Goal: Task Accomplishment & Management: Contribute content

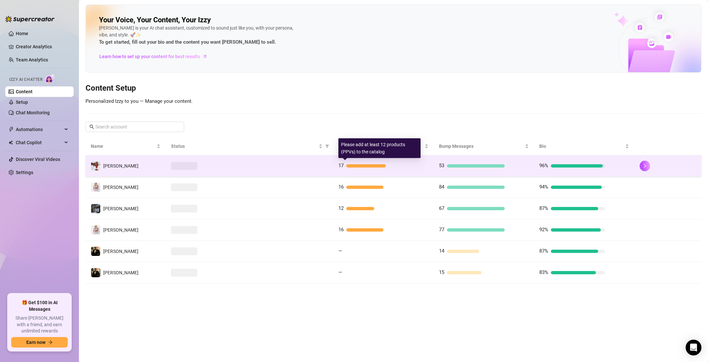
click at [404, 167] on div "17" at bounding box center [383, 166] width 90 height 8
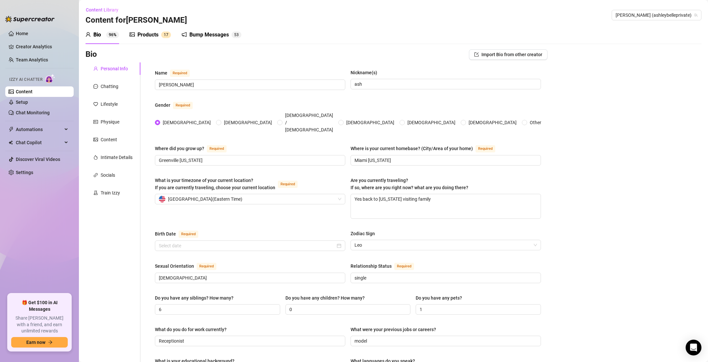
radio input "true"
type input "[DATE]"
click at [153, 33] on div "Products" at bounding box center [147, 35] width 21 height 8
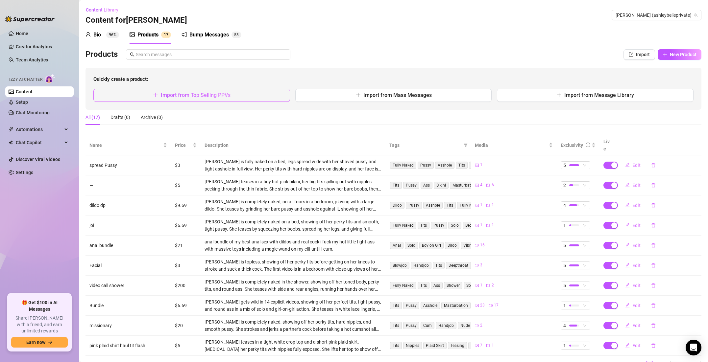
click at [215, 89] on button "Import from Top Selling PPVs" at bounding box center [191, 95] width 197 height 13
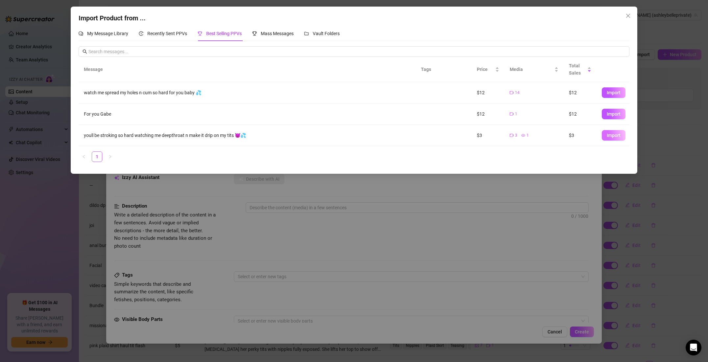
click at [623, 137] on button "Import" at bounding box center [614, 135] width 24 height 11
type textarea "youll be stroking so hard watching me deepthroat n make it drip on my tits 😈💦"
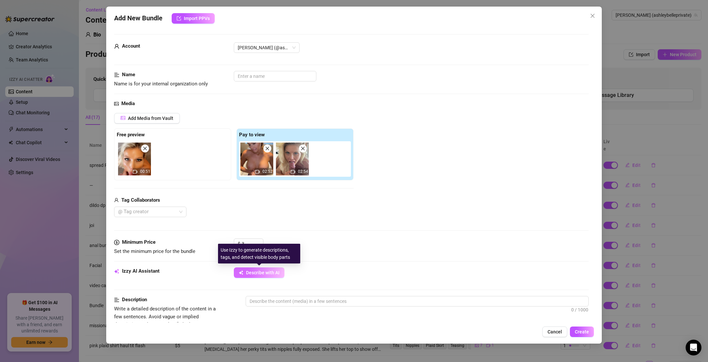
click at [260, 270] on button "Describe with AI" at bounding box center [259, 273] width 51 height 11
click at [149, 150] on img at bounding box center [134, 159] width 33 height 33
click at [148, 150] on span at bounding box center [145, 149] width 8 height 8
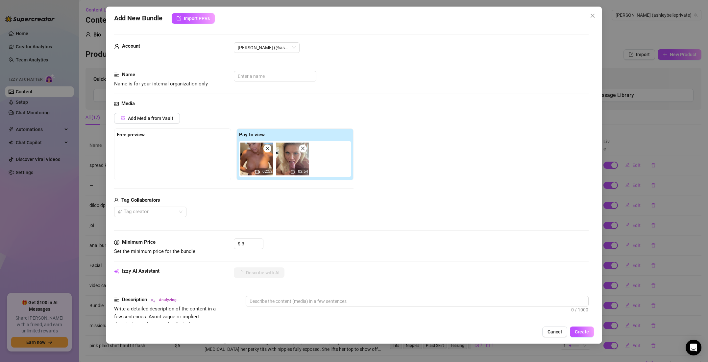
click at [256, 172] on icon "video-camera" at bounding box center [257, 172] width 5 height 5
click at [257, 172] on icon "video-camera" at bounding box center [257, 172] width 5 height 5
click at [272, 276] on button "Describe with AI" at bounding box center [259, 273] width 51 height 11
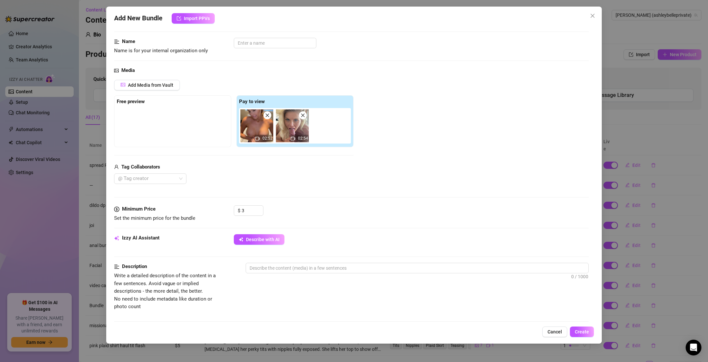
click at [266, 117] on icon "close" at bounding box center [267, 115] width 5 height 5
drag, startPoint x: 244, startPoint y: 210, endPoint x: 241, endPoint y: 211, distance: 3.4
click at [241, 211] on div "$ 3" at bounding box center [249, 211] width 30 height 11
click at [151, 178] on div at bounding box center [146, 178] width 63 height 9
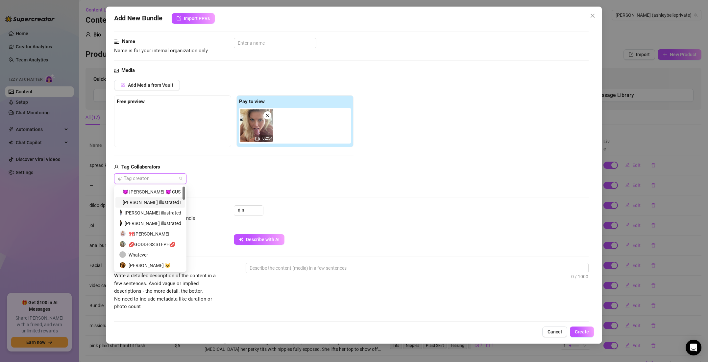
click at [150, 200] on div "[PERSON_NAME] illustrated Presents" at bounding box center [150, 202] width 62 height 7
click at [147, 212] on div "[PERSON_NAME] illustrated" at bounding box center [150, 213] width 62 height 7
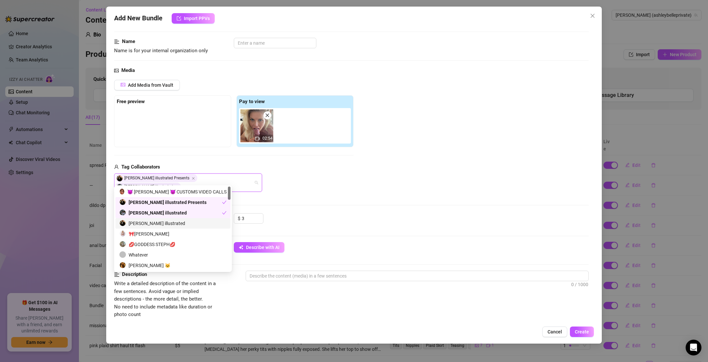
click at [148, 220] on div "[PERSON_NAME] illustrated" at bounding box center [172, 223] width 107 height 7
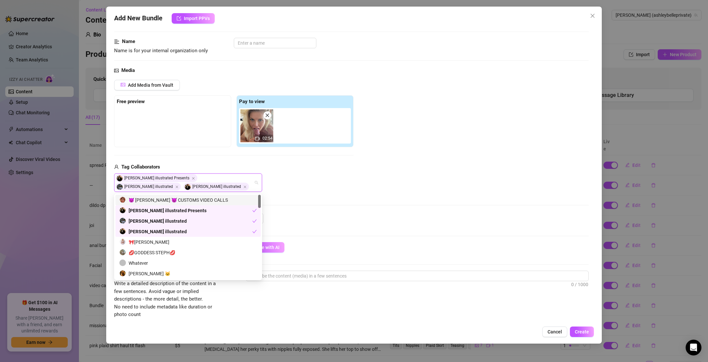
click at [181, 203] on div "😈 [PERSON_NAME] 😈 CUSTOMS VIDEO CALLS" at bounding box center [187, 200] width 137 height 7
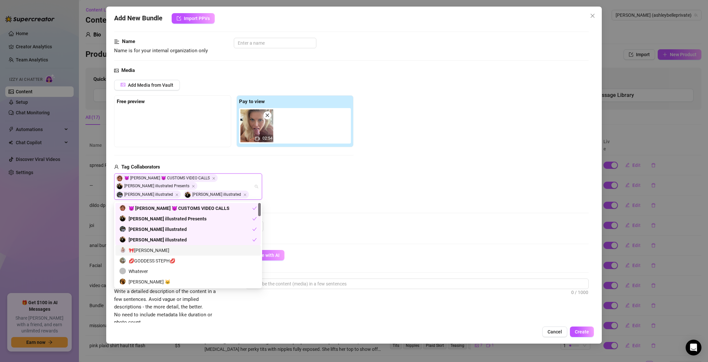
click at [157, 252] on div "🎀[PERSON_NAME]" at bounding box center [187, 250] width 137 height 7
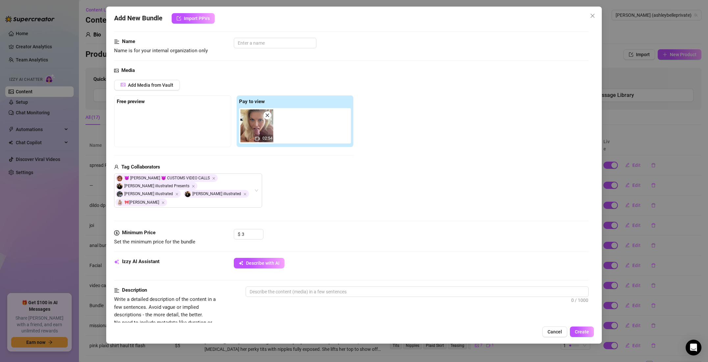
click at [301, 199] on div "😈 [PERSON_NAME] 😈 CUSTOMS VIDEO CALLS [PERSON_NAME] illustrated Presents [PERSO…" at bounding box center [233, 191] width 239 height 34
click at [258, 140] on icon "video-camera" at bounding box center [257, 139] width 5 height 4
click at [259, 139] on icon "video-camera" at bounding box center [257, 139] width 5 height 4
click at [259, 139] on icon "video-camera" at bounding box center [257, 139] width 5 height 5
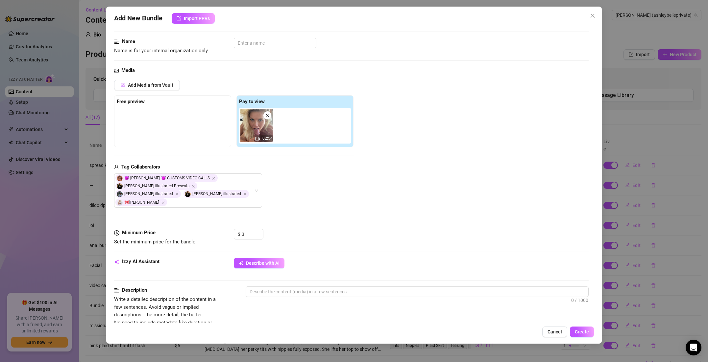
click at [259, 139] on icon "video-camera" at bounding box center [257, 139] width 5 height 5
click at [255, 42] on input "text" at bounding box center [275, 43] width 83 height 11
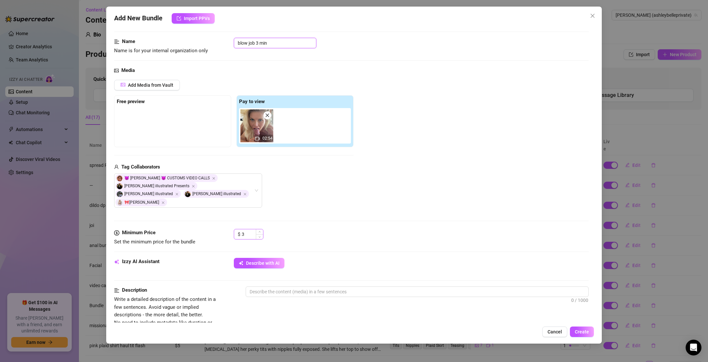
type input "blow job 3 min"
click at [241, 229] on div "$ 3" at bounding box center [249, 234] width 30 height 11
type input "10"
click at [270, 261] on span "Describe with AI" at bounding box center [263, 263] width 34 height 5
click at [263, 287] on textarea at bounding box center [417, 292] width 342 height 10
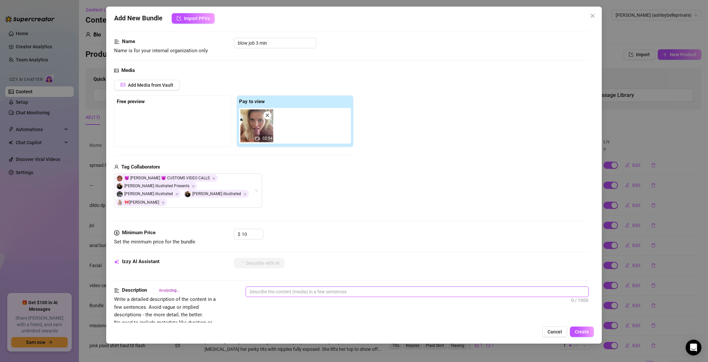
type textarea "i"
type textarea "i s"
type textarea "i su"
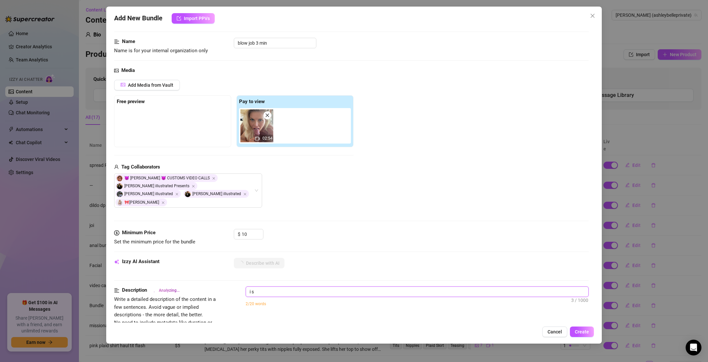
type textarea "i su"
type textarea "i suc"
type textarea "i suck"
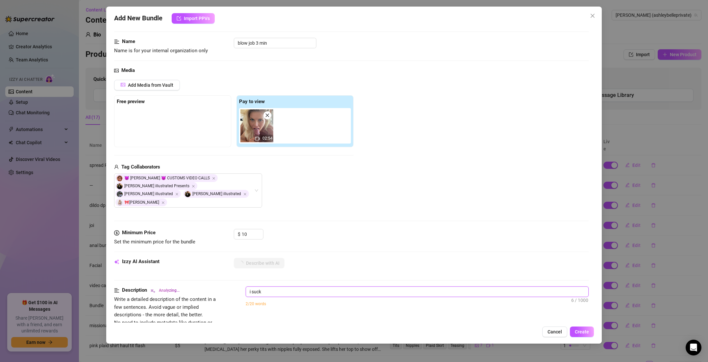
type textarea "i suck"
type textarea "i suck a"
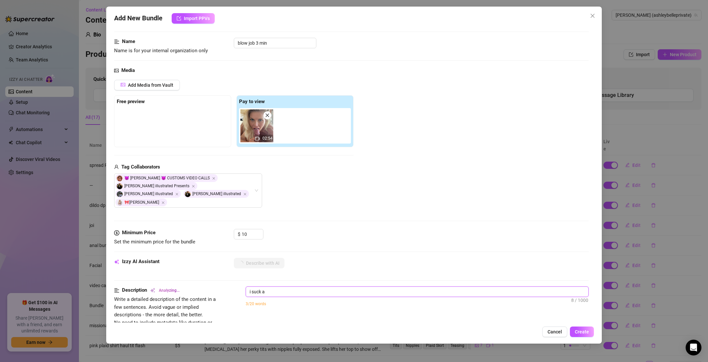
type textarea "i suck a"
type textarea "i suck a f"
type textarea "i suck a fa"
type textarea "i suck a fat"
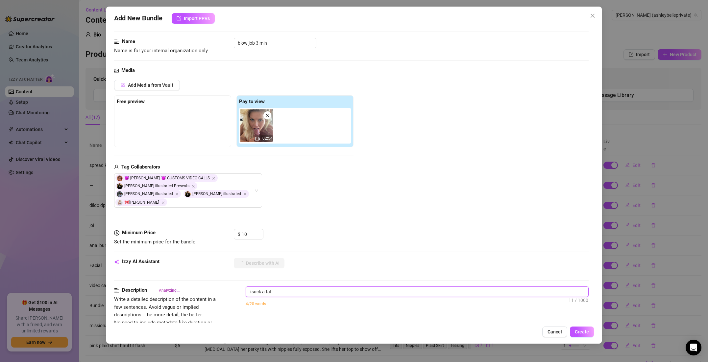
type textarea "i suck a fat"
type textarea "i suck a fat c"
type textarea "i suck a fat co"
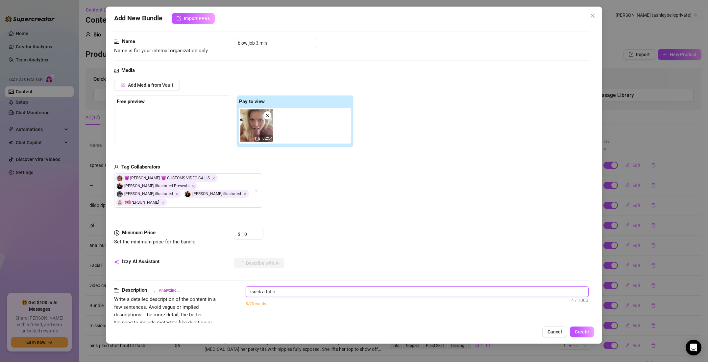
type textarea "i suck a fat co"
type textarea "i suck a fat coc"
type textarea "i suck a fat cock"
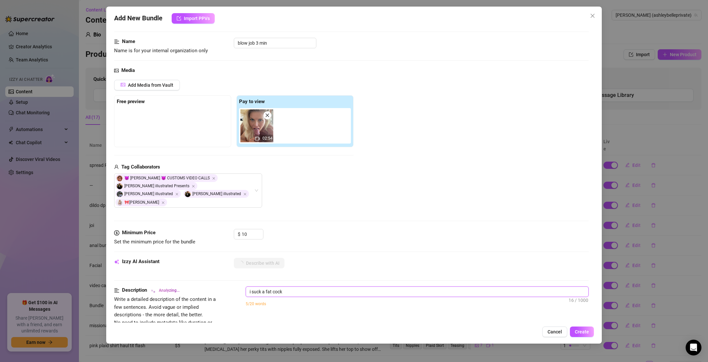
type textarea "i suck a fat cock"
type textarea "i suck a fat cock t"
type textarea "i suck a fat cock ti"
type textarea "i suck a fat cock til"
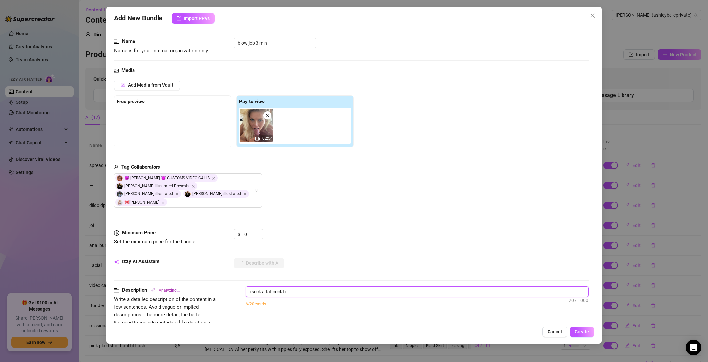
type textarea "i suck a fat cock til"
type textarea "i suck a fat cock till"
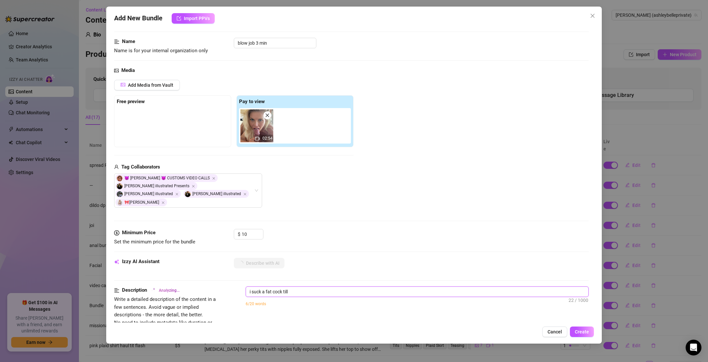
type textarea "i suck a fat cock till i"
type textarea "i suck a fat cock till it"
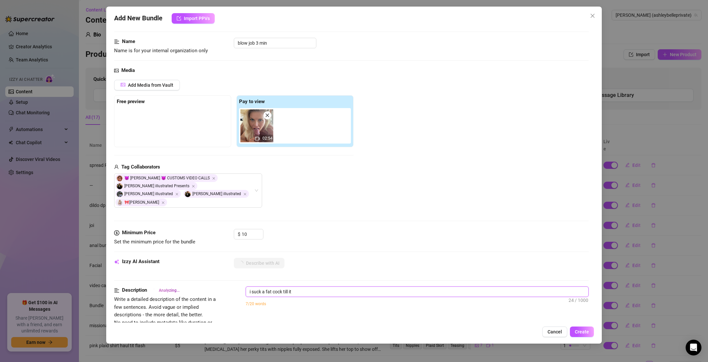
type textarea "i suck a fat cock till it"
type textarea "i suck a fat cock till it e"
type textarea "i suck a fat cock till it ex"
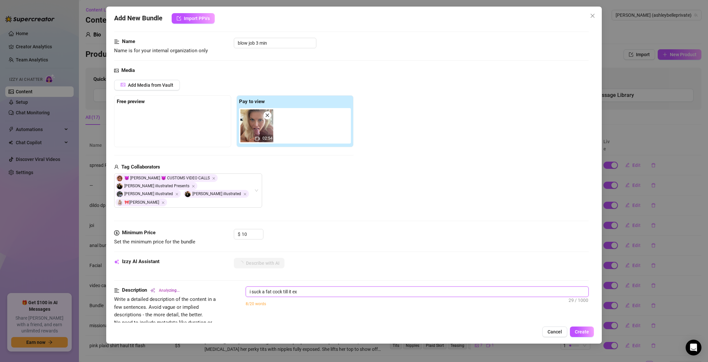
type textarea "i suck a fat cock till it exp"
type textarea "i suck a fat cock till it expl"
type textarea "i suck a fat cock till it explo"
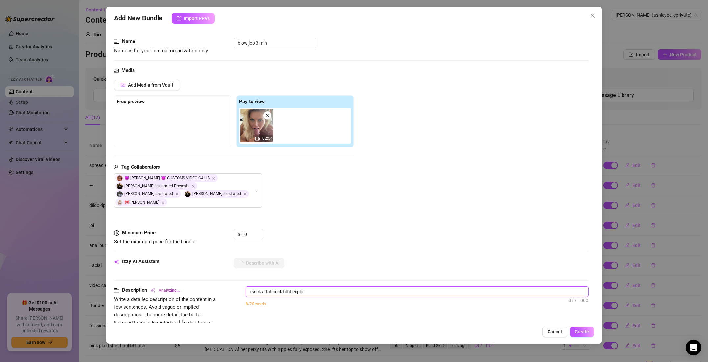
type textarea "i suck a fat cock till it explod"
type textarea "i suck a fat cock till it explode"
type textarea "i suck a fat cock till it explodes"
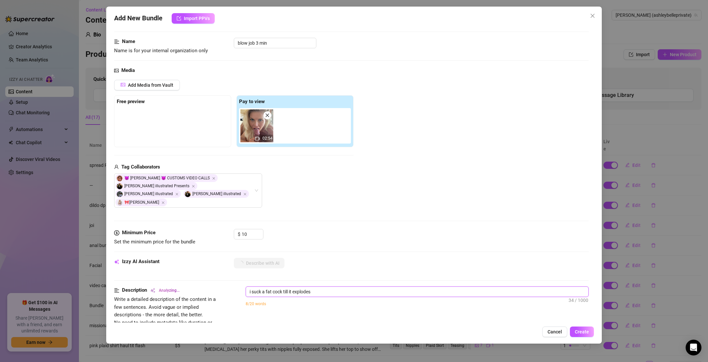
type textarea "i suck a fat cock till it explodes"
type textarea "i suck a fat cock till it explodes i"
type textarea "i suck a fat cock till it explodes in"
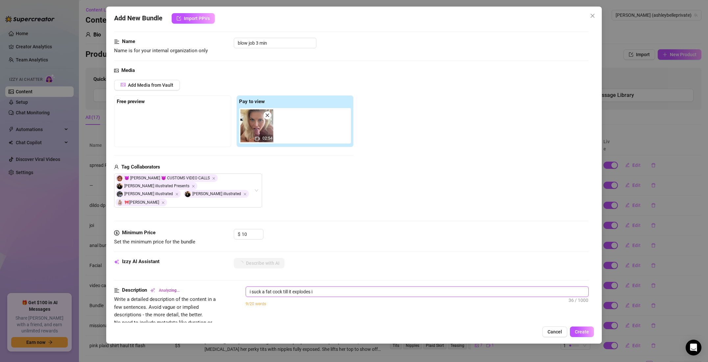
type textarea "i suck a fat cock till it explodes in"
type textarea "i suck a fat cock till it explodes in m"
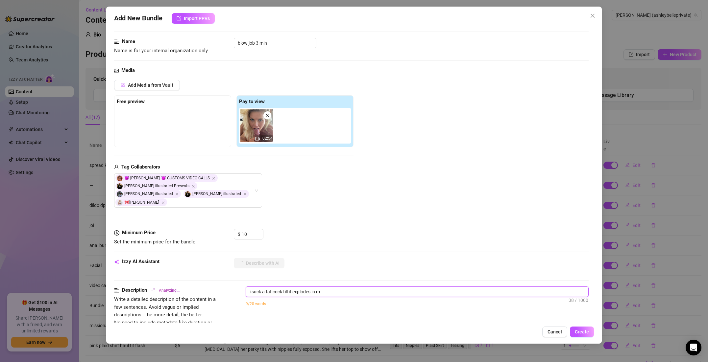
type textarea "i suck a fat cock till it explodes in my"
type textarea "i suck a fat cock till it explodes in my m"
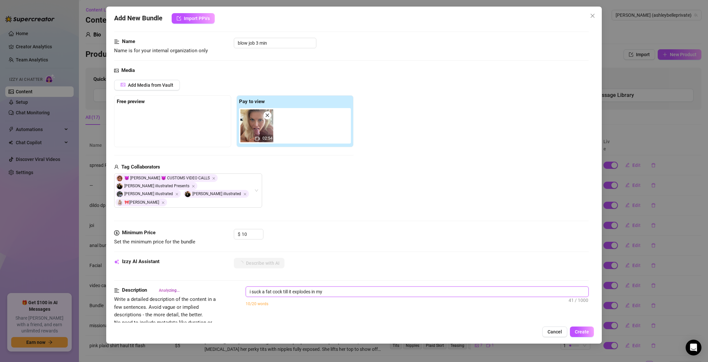
type textarea "i suck a fat cock till it explodes in my m"
type textarea "i suck a fat cock till it explodes in my mo"
type textarea "i suck a fat cock till it explodes in my mou"
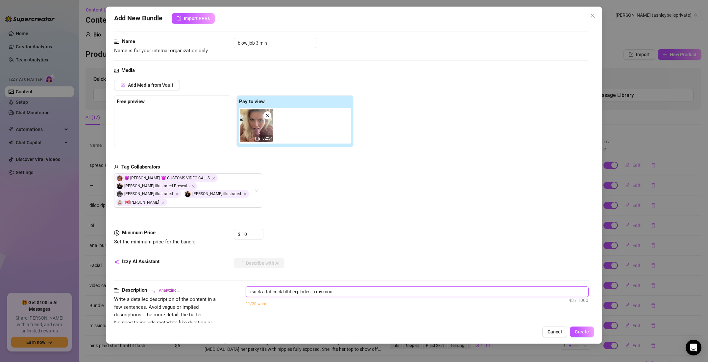
type textarea "i suck a fat cock till it explodes in my mout"
type textarea "i suck a fat cock till it explodes in my mouth"
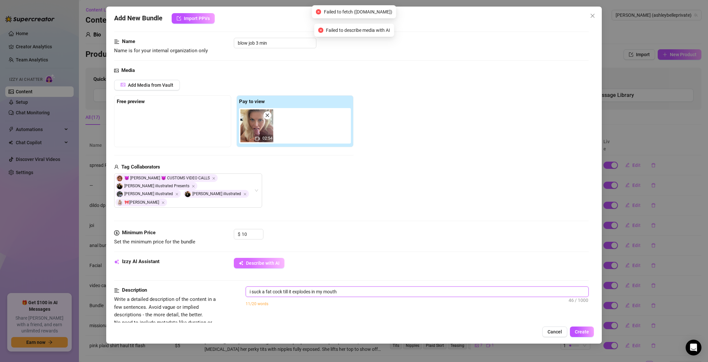
type textarea "i suck a fat cock till it explodes in my mouth"
click at [246, 261] on span "Describe with AI" at bounding box center [263, 263] width 34 height 5
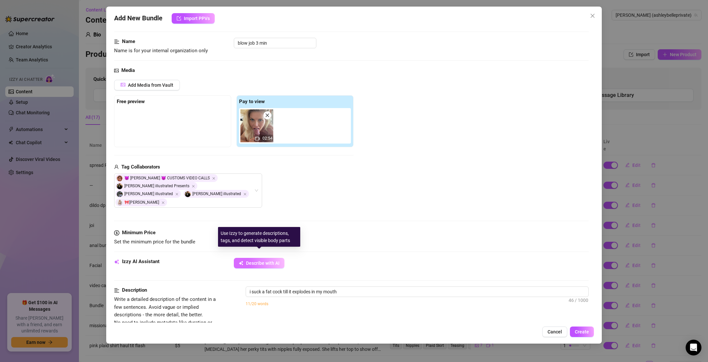
click at [246, 261] on span "Describe with AI" at bounding box center [263, 263] width 34 height 5
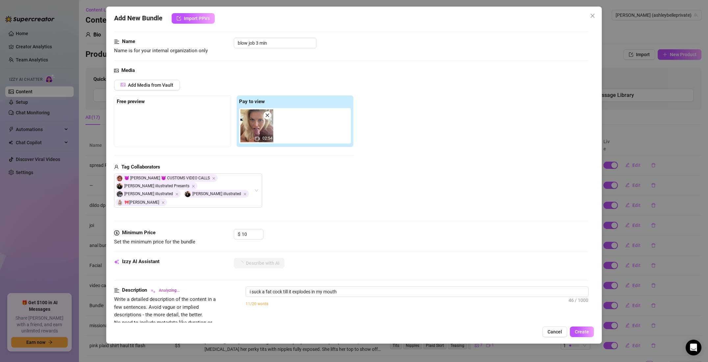
click at [260, 137] on icon "video-camera" at bounding box center [257, 139] width 5 height 5
click at [259, 138] on icon "video-camera" at bounding box center [257, 139] width 5 height 4
click at [349, 287] on textarea "i suck a fat cock till it explodes in my mouth" at bounding box center [417, 292] width 342 height 10
type textarea "i suck a fat cock till it explodes in my mouth"
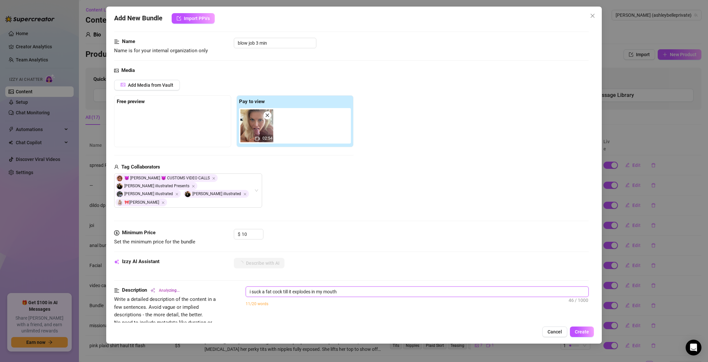
type textarea "i suck a fat cock till it explodes in my mouth c"
type textarea "i suck a fat cock till it explodes in my mouth cl"
type textarea "i suck a fat cock till it explodes in my mouth clo"
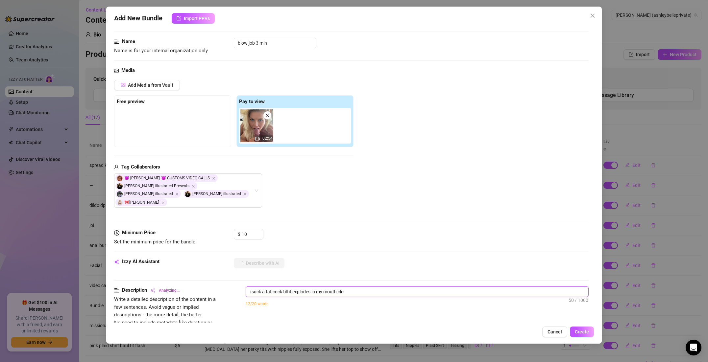
type textarea "i suck a fat cock till it explodes in my mouth clos"
type textarea "i suck a fat cock till it explodes in my mouth closu"
type textarea "i suck a fat cock till it explodes in my mouth clos"
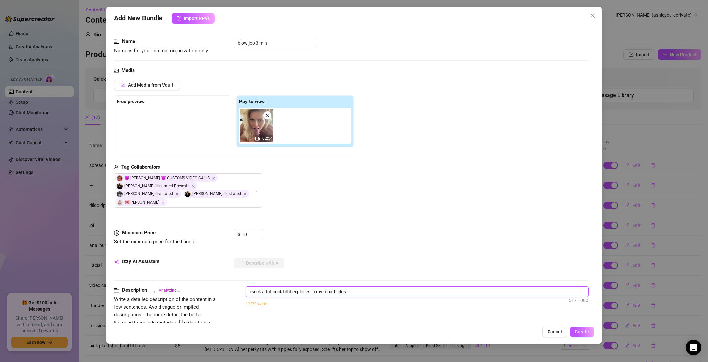
type textarea "i suck a fat cock till it explodes in my mouth close"
type textarea "i suck a fat cock till it explodes in my mouth close up"
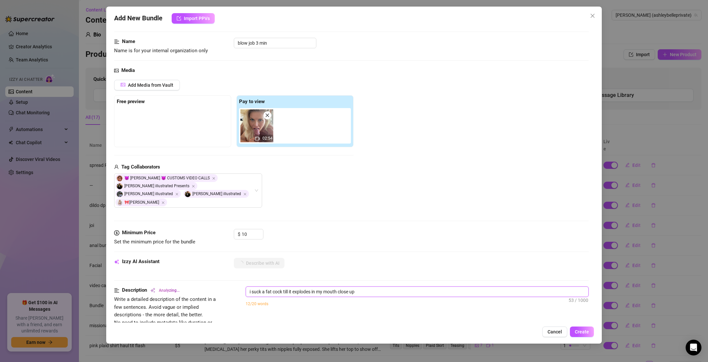
type textarea "i suck a fat cock till it explodes in my mouth close up"
type textarea "i suck a fat cock till it explodes in my mouth close up p"
type textarea "i suck a fat cock till it explodes in my mouth close up pf"
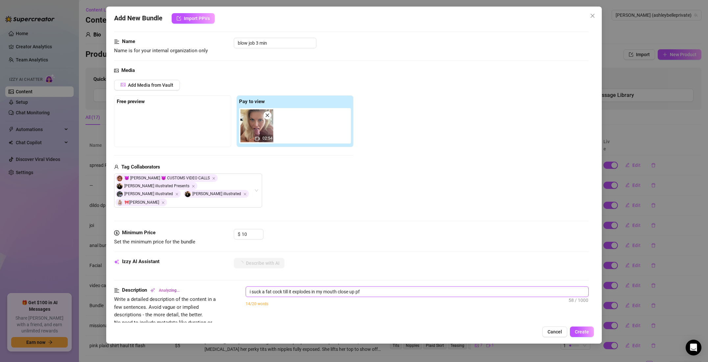
type textarea "i suck a fat cock till it explodes in my mouth close up pf"
type textarea "i suck a fat cock till it explodes in my mouth close up pf m"
type textarea "i suck a fat cock till it explodes in my mouth close up pf"
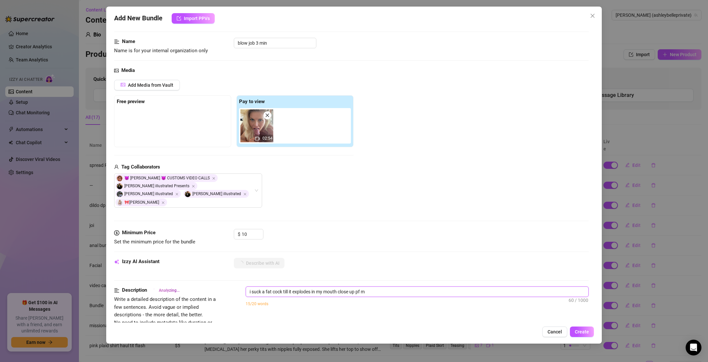
type textarea "i suck a fat cock till it explodes in my mouth close up pf"
type textarea "i suck a fat cock till it explodes in my mouth close up p"
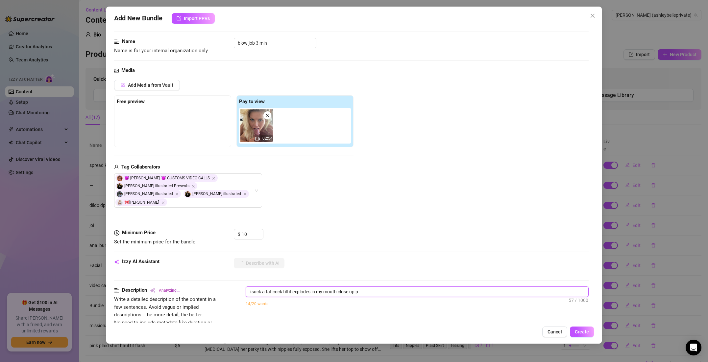
type textarea "[PERSON_NAME]"
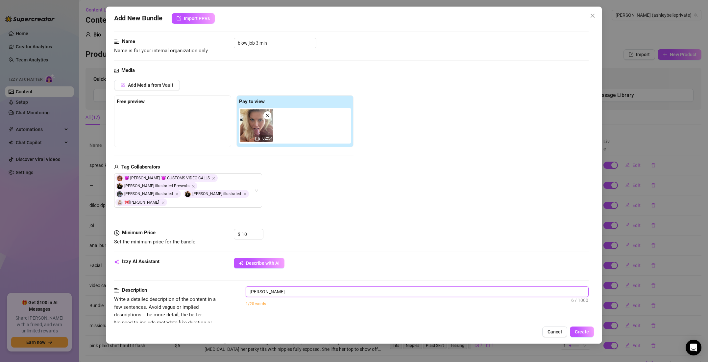
type textarea "[PERSON_NAME]"
type textarea "[PERSON_NAME] is"
type textarea "[PERSON_NAME] is topless,"
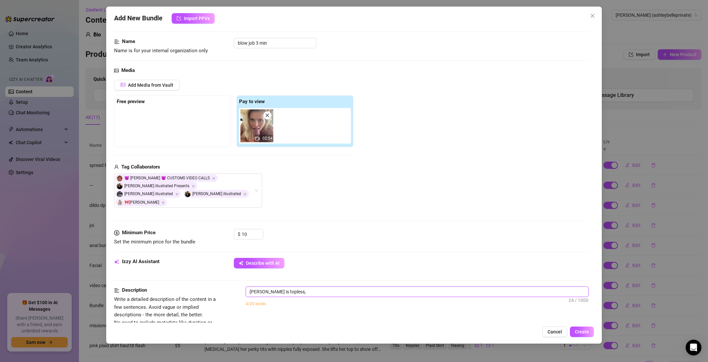
type textarea "[PERSON_NAME] is topless, kneeling"
type textarea "[PERSON_NAME] is topless, kneeling over"
type textarea "[PERSON_NAME] is topless, kneeling over a"
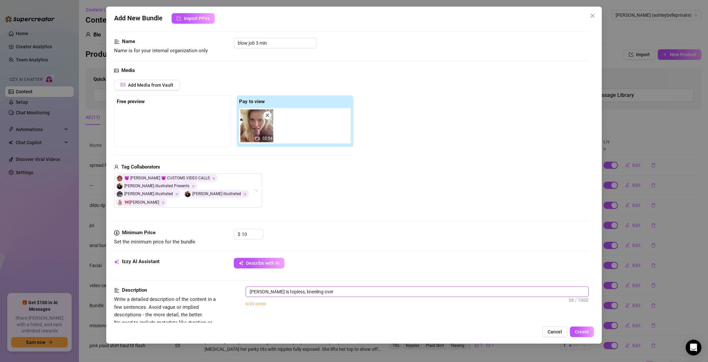
type textarea "[PERSON_NAME] is topless, kneeling over a"
type textarea "[PERSON_NAME] is topless, kneeling over a [DEMOGRAPHIC_DATA]"
type textarea "[PERSON_NAME] is topless, kneeling over a [DEMOGRAPHIC_DATA] partner"
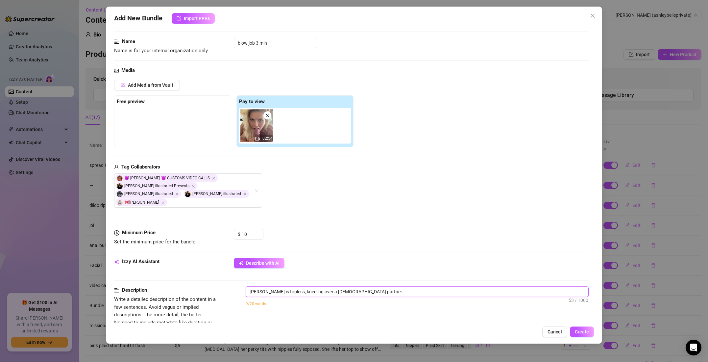
type textarea "[PERSON_NAME] is topless, kneeling over a [DEMOGRAPHIC_DATA] partner in"
type textarea "[PERSON_NAME] is topless, kneeling over a [DEMOGRAPHIC_DATA] partner in bed,"
type textarea "[PERSON_NAME] is topless, kneeling over a [DEMOGRAPHIC_DATA] partner in bed, st…"
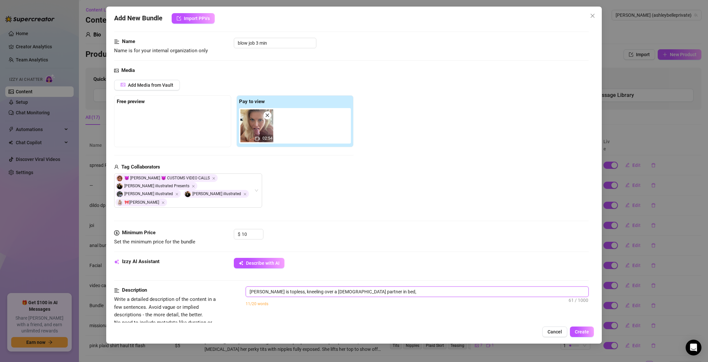
type textarea "[PERSON_NAME] is topless, kneeling over a [DEMOGRAPHIC_DATA] partner in bed, st…"
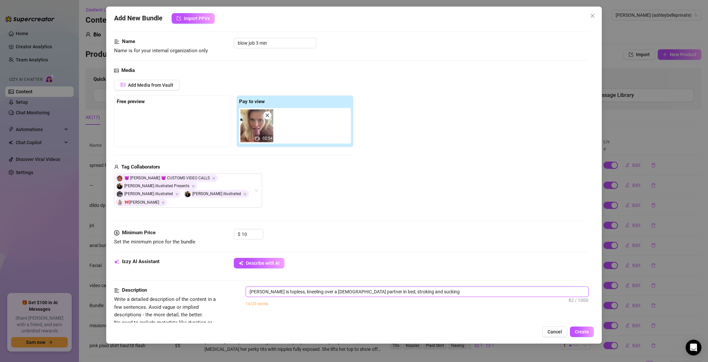
type textarea "[PERSON_NAME] is topless, kneeling over a [DEMOGRAPHIC_DATA] partner in bed, [P…"
type textarea "[PERSON_NAME] is topless, kneeling over a [DEMOGRAPHIC_DATA] partner in bed, st…"
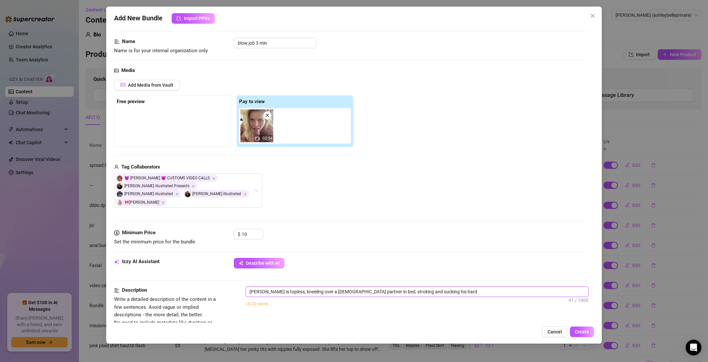
type textarea "[PERSON_NAME] is topless, kneeling over a [DEMOGRAPHIC_DATA] partner in bed, st…"
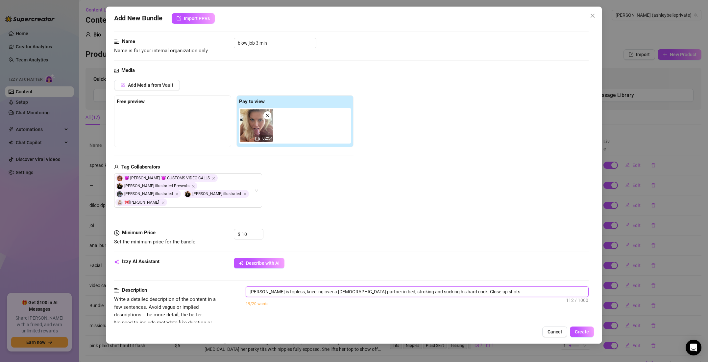
type textarea "[PERSON_NAME] is topless, kneeling over a [DEMOGRAPHIC_DATA] partner in bed, st…"
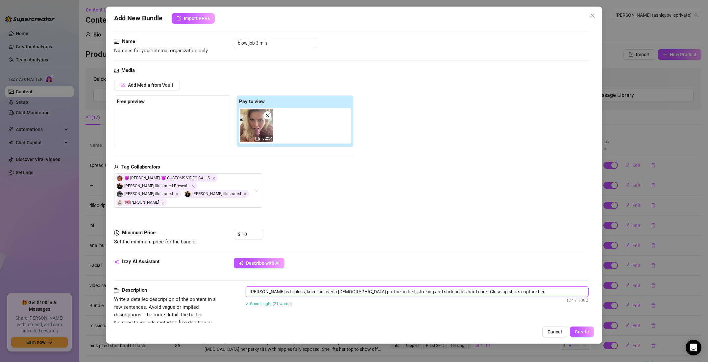
type textarea "[PERSON_NAME] is topless, kneeling over a [DEMOGRAPHIC_DATA] partner in bed, st…"
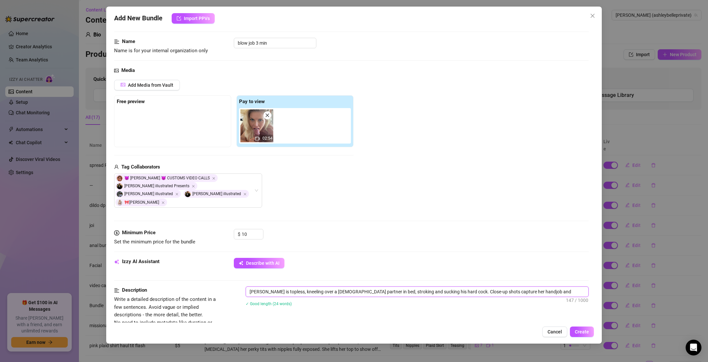
type textarea "[PERSON_NAME] is topless, kneeling over a [DEMOGRAPHIC_DATA] partner in bed, st…"
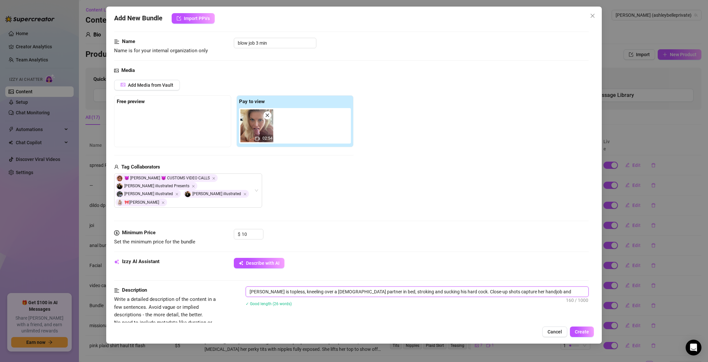
type textarea "[PERSON_NAME] is topless, kneeling over a [DEMOGRAPHIC_DATA] partner in bed, st…"
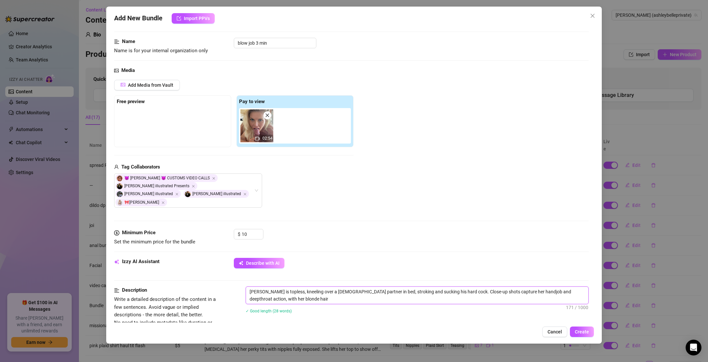
type textarea "[PERSON_NAME] is topless, kneeling over a [DEMOGRAPHIC_DATA] partner in bed, st…"
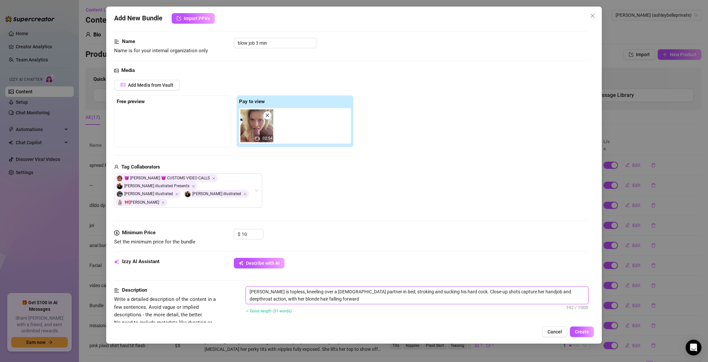
type textarea "[PERSON_NAME] is topless, kneeling over a [DEMOGRAPHIC_DATA] partner in bed, st…"
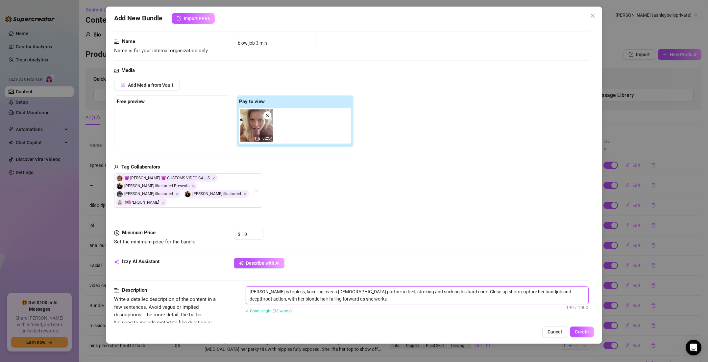
type textarea "[PERSON_NAME] is topless, kneeling over a [DEMOGRAPHIC_DATA] partner in bed, st…"
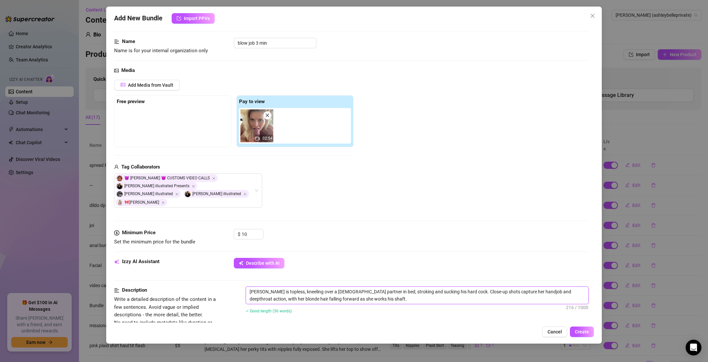
type textarea "[PERSON_NAME] is topless, kneeling over a [DEMOGRAPHIC_DATA] partner in bed, st…"
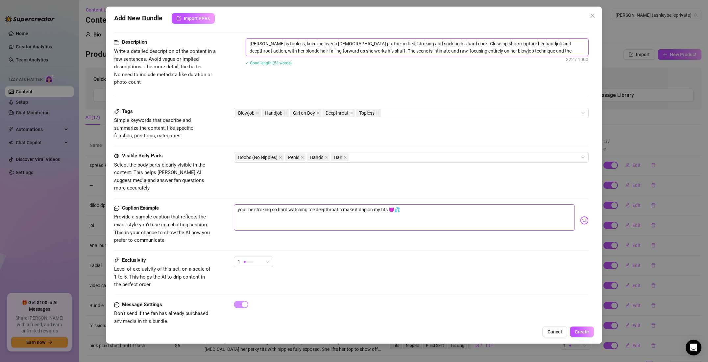
scroll to position [252, 0]
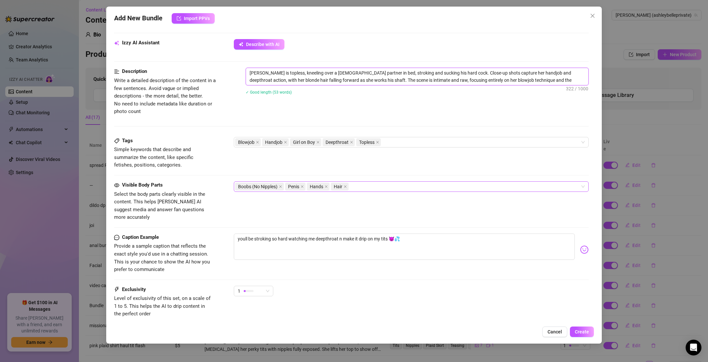
click at [366, 182] on div "Boobs (No Nipples) Penis Hands Hair" at bounding box center [407, 186] width 345 height 9
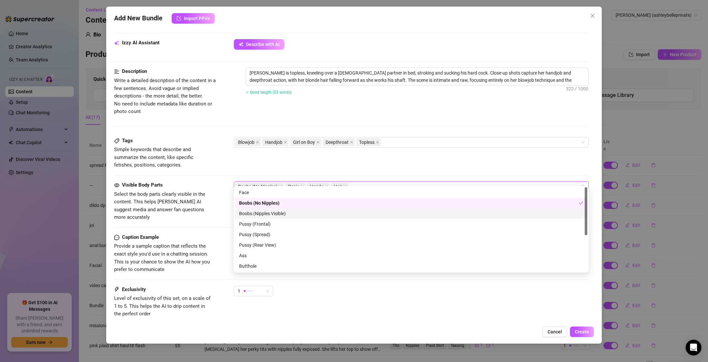
scroll to position [2, 0]
click at [275, 212] on div "Boobs (Nipples Visible)" at bounding box center [411, 212] width 344 height 7
click at [271, 192] on div "Face" at bounding box center [411, 190] width 344 height 7
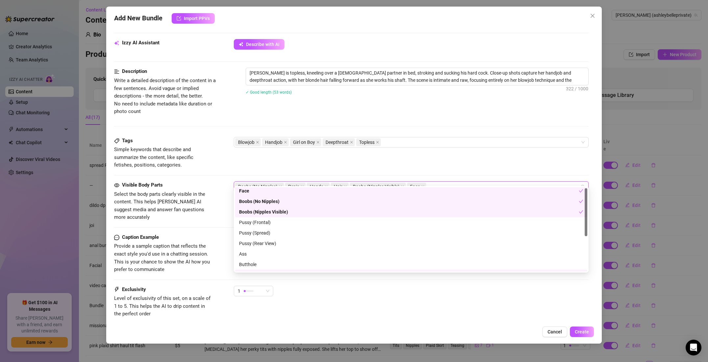
click at [271, 199] on div "Boobs (No Nipples)" at bounding box center [409, 201] width 340 height 7
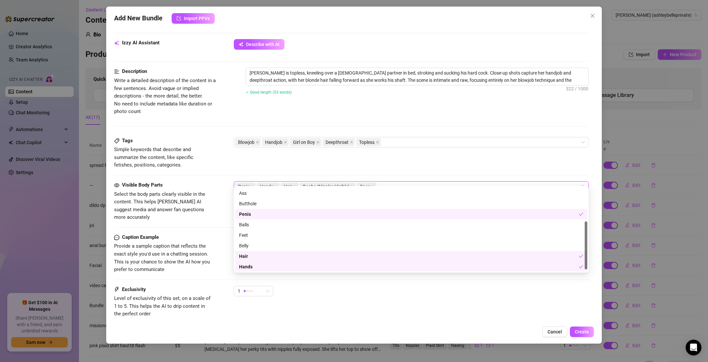
scroll to position [63, 0]
click at [281, 224] on div "Balls" at bounding box center [411, 224] width 344 height 7
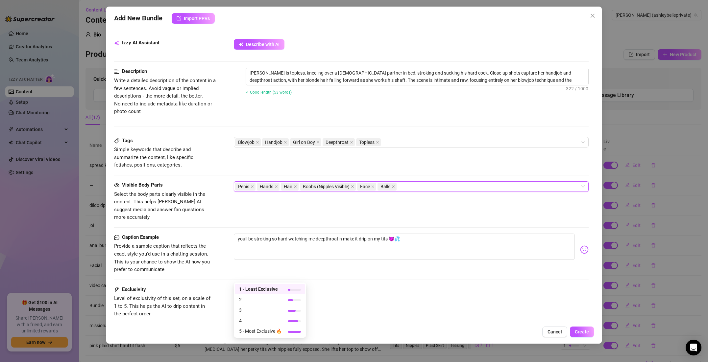
click at [269, 286] on div "1" at bounding box center [253, 291] width 39 height 11
click at [270, 330] on span "5 - Most Exclusive 🔥" at bounding box center [260, 331] width 43 height 7
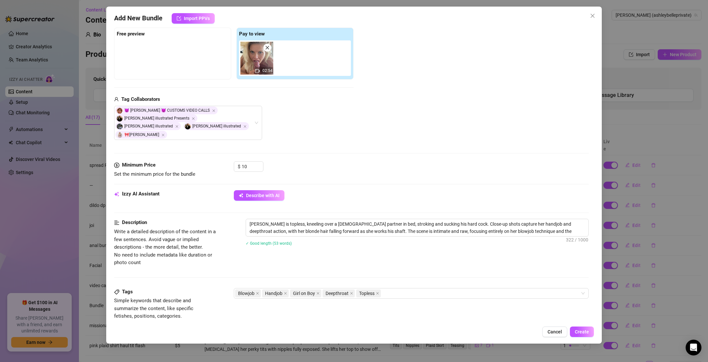
scroll to position [282, 0]
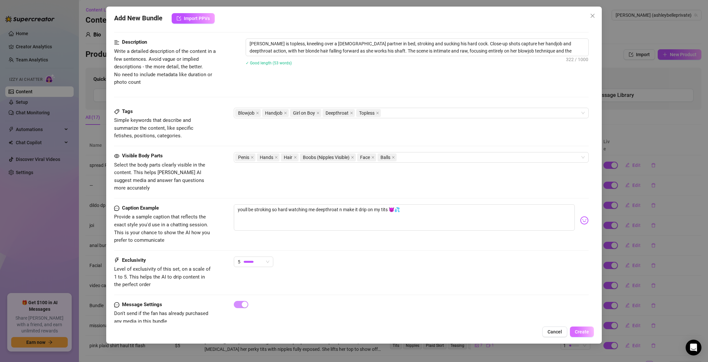
click at [584, 333] on span "Create" at bounding box center [582, 332] width 14 height 5
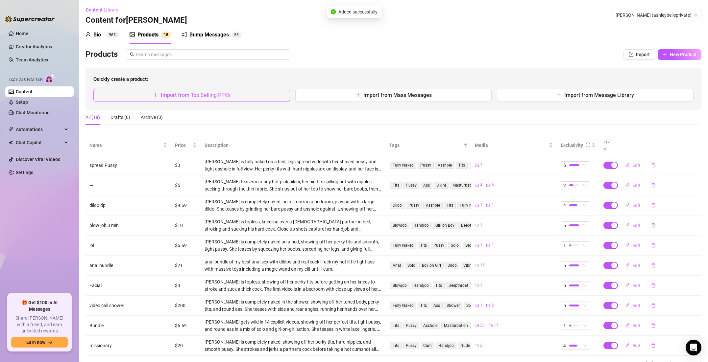
click at [232, 98] on button "Import from Top Selling PPVs" at bounding box center [191, 95] width 197 height 13
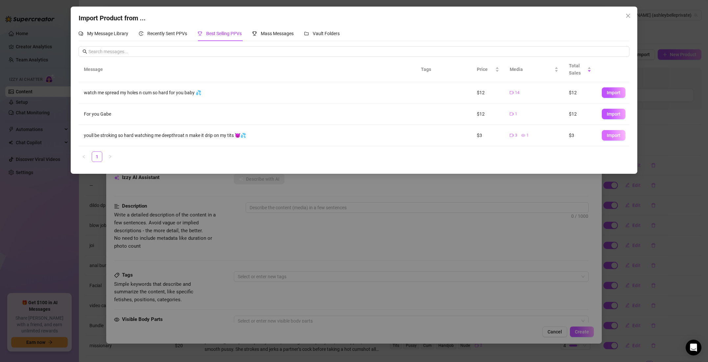
click at [604, 134] on button "Import" at bounding box center [614, 135] width 24 height 11
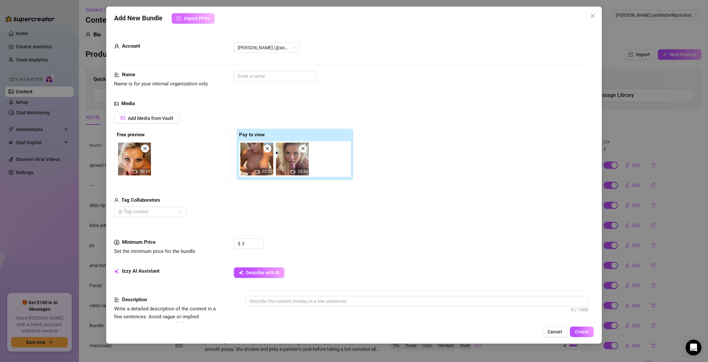
click at [180, 20] on icon "import" at bounding box center [179, 18] width 4 height 4
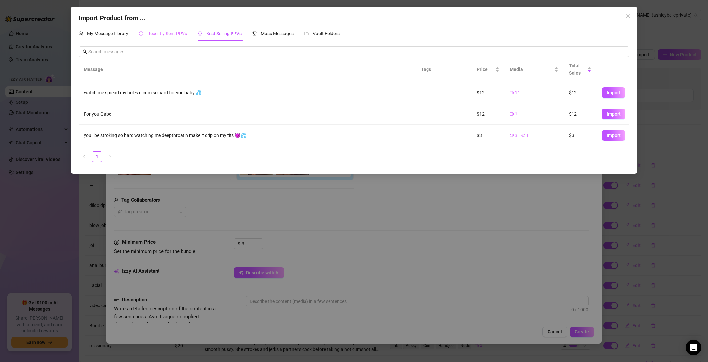
click at [176, 38] on div "Recently Sent PPVs" at bounding box center [163, 33] width 48 height 15
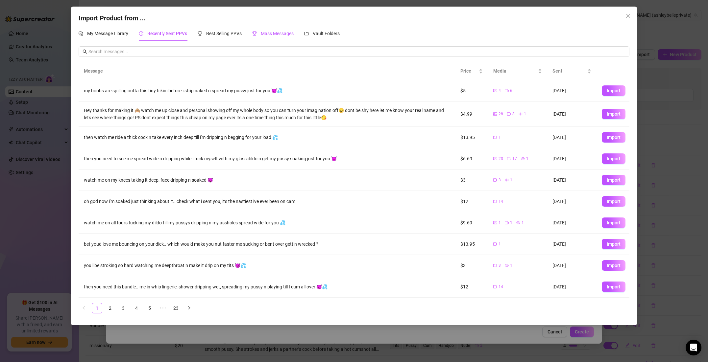
click at [266, 34] on span "Mass Messages" at bounding box center [277, 33] width 33 height 5
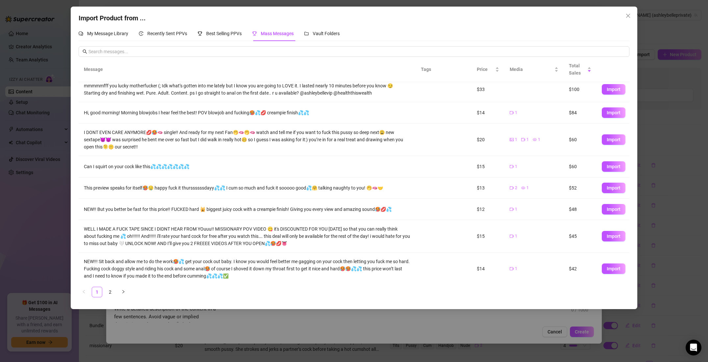
scroll to position [39, 0]
click at [620, 237] on span "Import" at bounding box center [614, 235] width 14 height 5
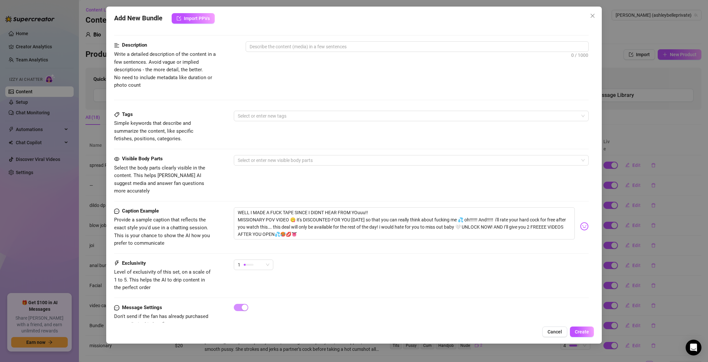
scroll to position [273, 0]
click at [273, 257] on div "1" at bounding box center [253, 262] width 39 height 11
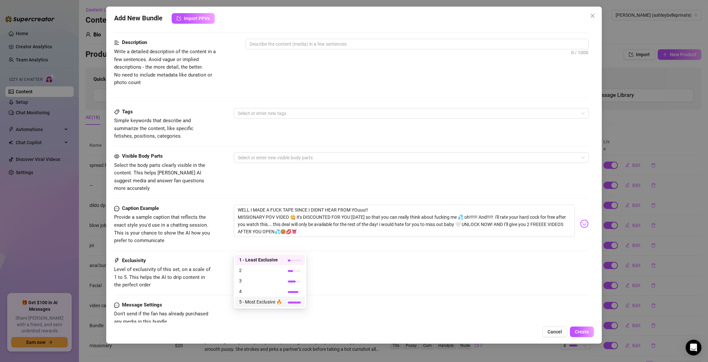
click at [283, 303] on div "5 - Most Exclusive 🔥" at bounding box center [270, 302] width 62 height 7
click at [266, 258] on span "5" at bounding box center [254, 263] width 32 height 10
click at [268, 279] on span "3" at bounding box center [261, 281] width 44 height 7
click at [270, 257] on div "3" at bounding box center [253, 262] width 39 height 11
click at [266, 282] on span "3" at bounding box center [260, 281] width 43 height 7
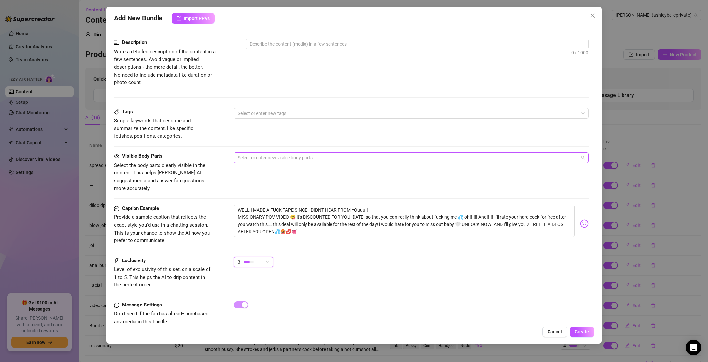
click at [255, 153] on div at bounding box center [407, 157] width 345 height 9
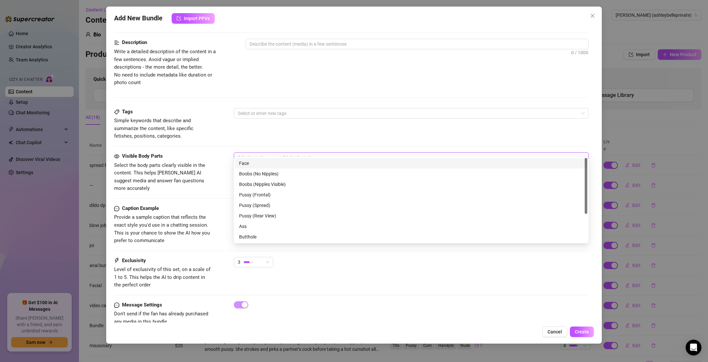
click at [210, 153] on div "Visible Body Parts" at bounding box center [163, 157] width 99 height 8
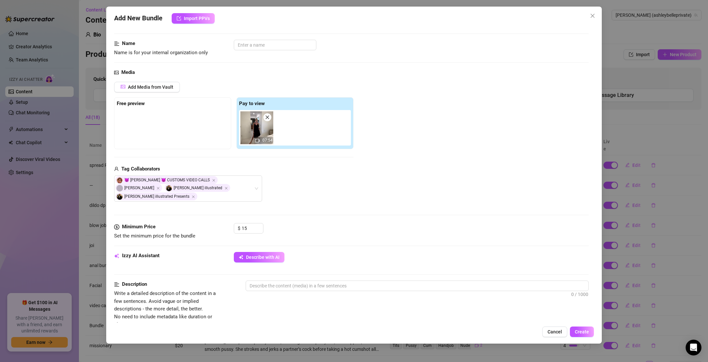
scroll to position [0, 0]
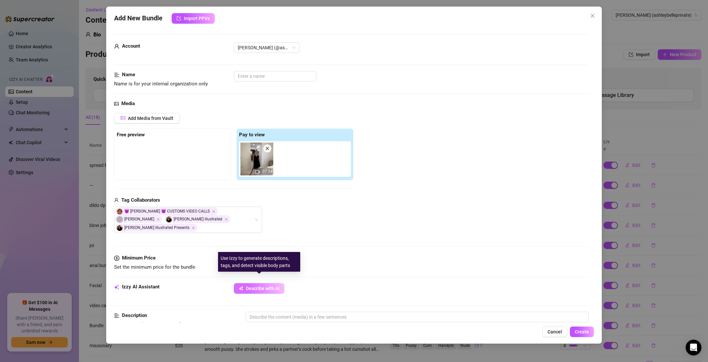
click at [256, 284] on button "Describe with AI" at bounding box center [259, 289] width 51 height 11
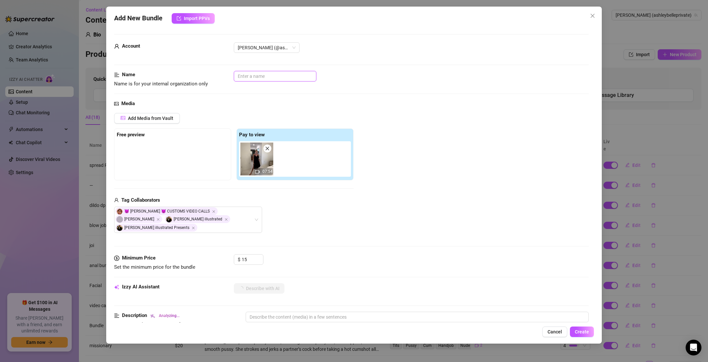
click at [258, 73] on input "text" at bounding box center [275, 76] width 83 height 11
click at [270, 286] on span "Describe with AI" at bounding box center [263, 288] width 34 height 5
drag, startPoint x: 270, startPoint y: 311, endPoint x: 278, endPoint y: 311, distance: 8.0
click at [270, 312] on textarea at bounding box center [417, 317] width 342 height 10
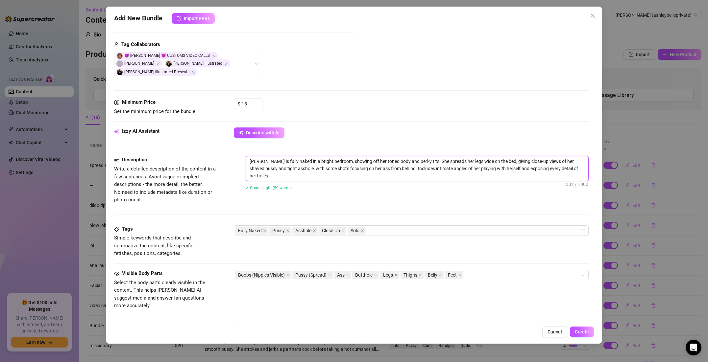
scroll to position [163, 0]
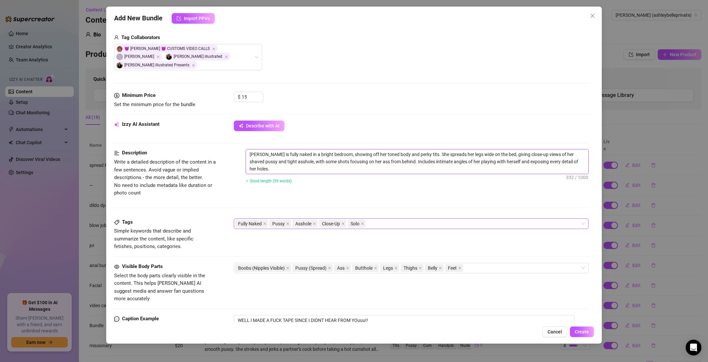
click at [376, 219] on div "Fully Naked Pussy Asshole Close-Up Solo" at bounding box center [407, 223] width 345 height 9
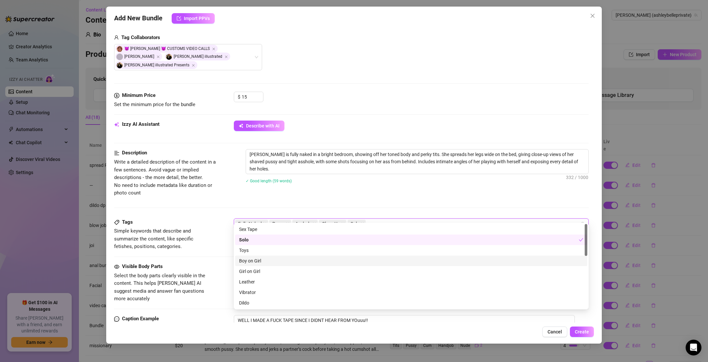
click at [273, 259] on div "Boy on Girl" at bounding box center [411, 261] width 344 height 7
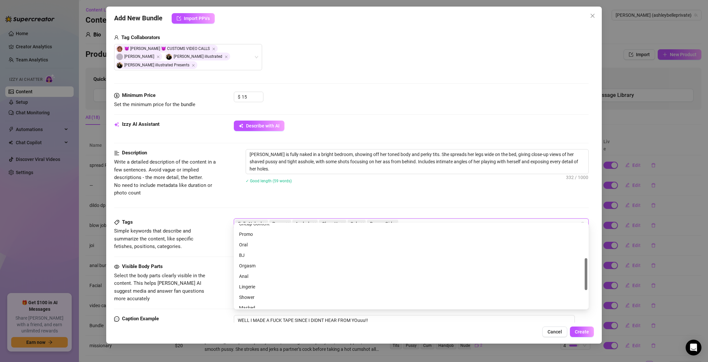
click at [273, 259] on div "BJ" at bounding box center [411, 255] width 344 height 7
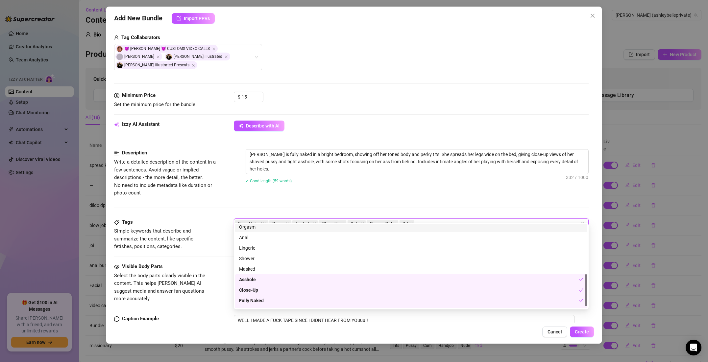
scroll to position [137, 0]
click at [357, 315] on textarea "WELL I MADE A FUCK TAPE SINCE I DIDNT HEAR FROM YOuuu!! MISSIONARY POV VIDEO 😋 …" at bounding box center [404, 331] width 341 height 32
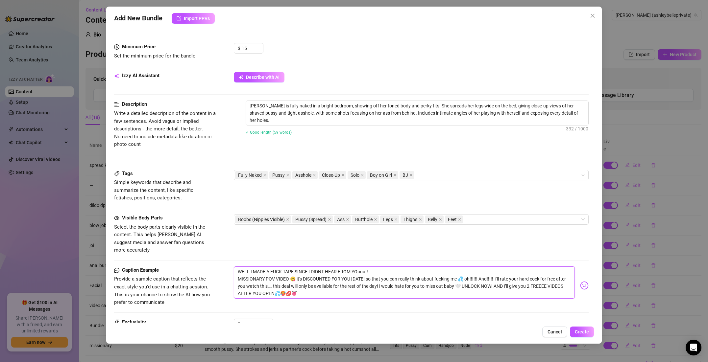
scroll to position [213, 0]
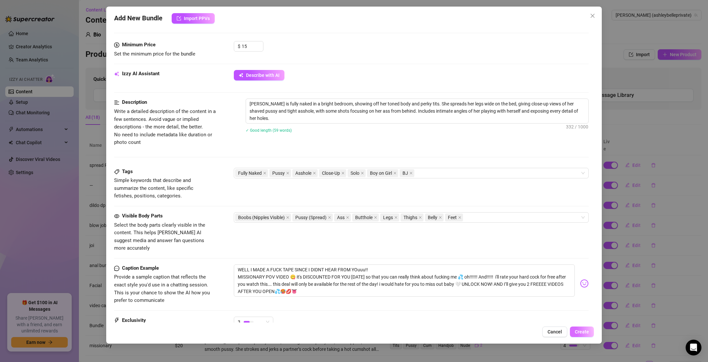
click at [580, 330] on span "Create" at bounding box center [582, 332] width 14 height 5
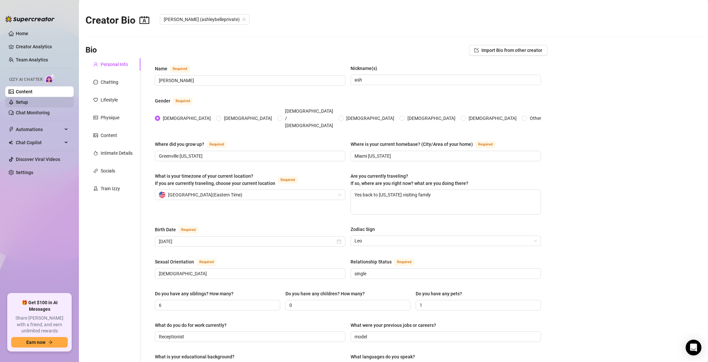
click at [28, 100] on link "Setup" at bounding box center [22, 102] width 12 height 5
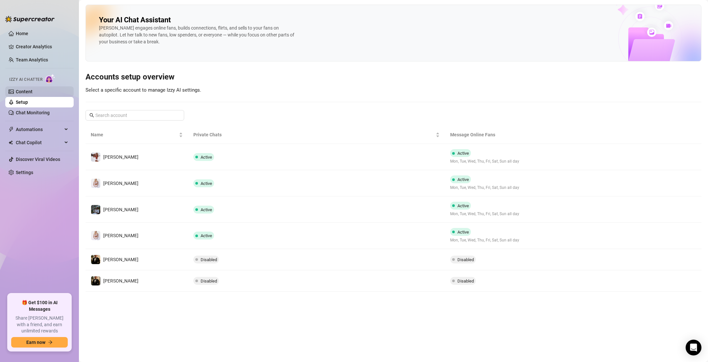
click at [33, 90] on link "Content" at bounding box center [24, 91] width 17 height 5
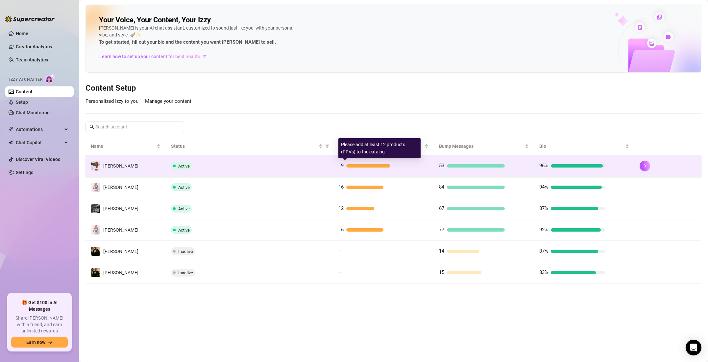
click at [416, 169] on div "19" at bounding box center [383, 166] width 90 height 8
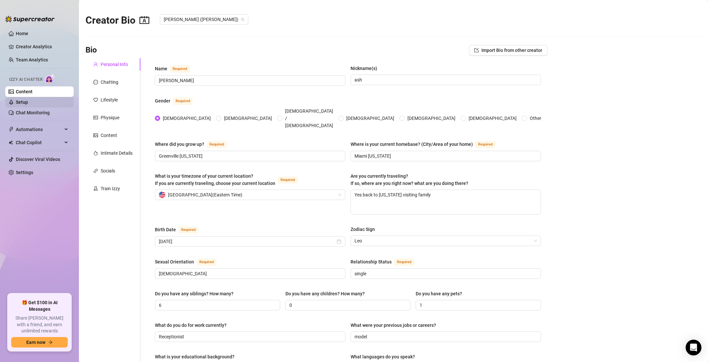
click at [25, 100] on link "Setup" at bounding box center [22, 102] width 12 height 5
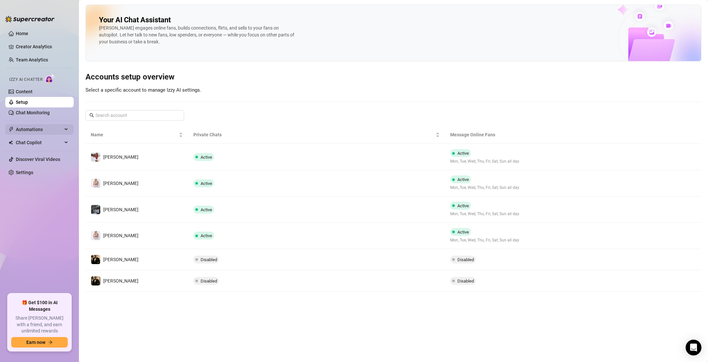
click at [25, 128] on span "Automations" at bounding box center [39, 129] width 47 height 11
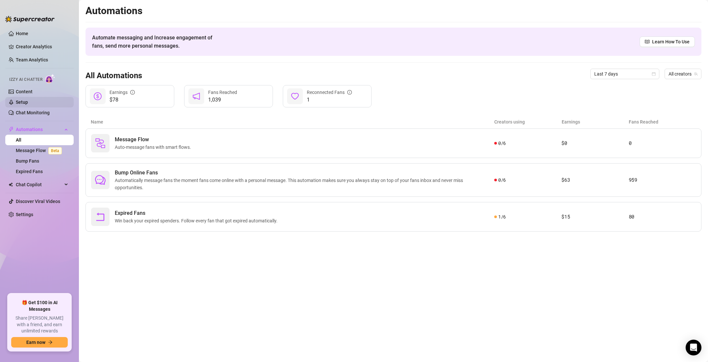
click at [28, 102] on link "Setup" at bounding box center [22, 102] width 12 height 5
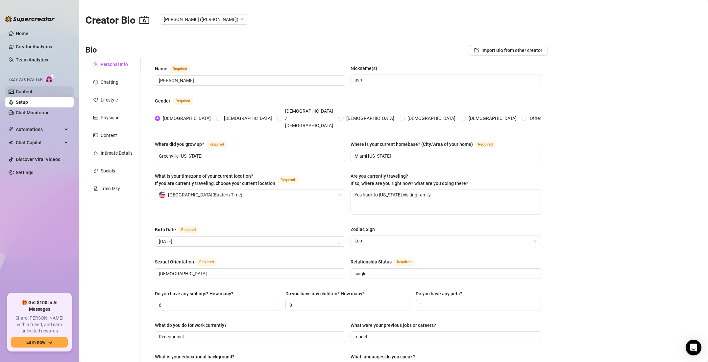
click at [30, 89] on link "Content" at bounding box center [24, 91] width 17 height 5
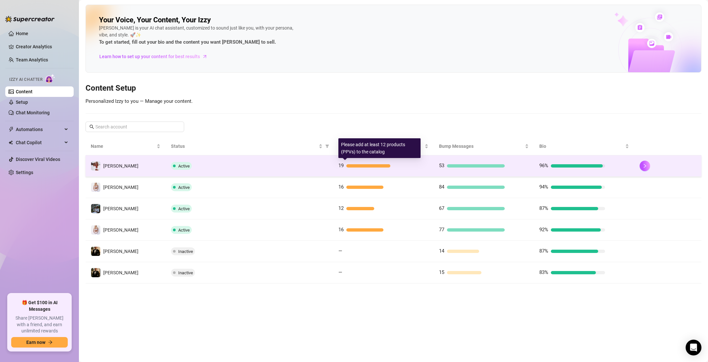
click at [426, 170] on div "19" at bounding box center [383, 166] width 90 height 8
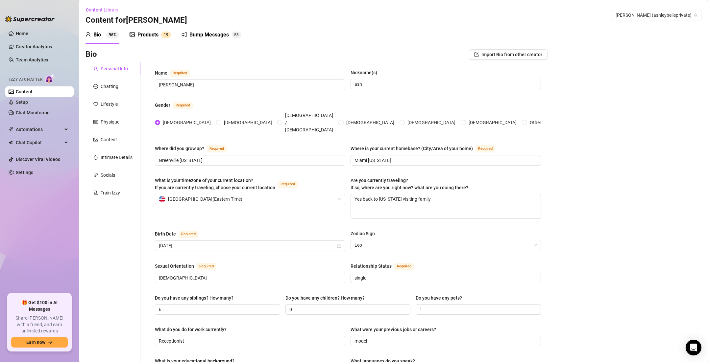
click at [147, 36] on div "Products" at bounding box center [147, 35] width 21 height 8
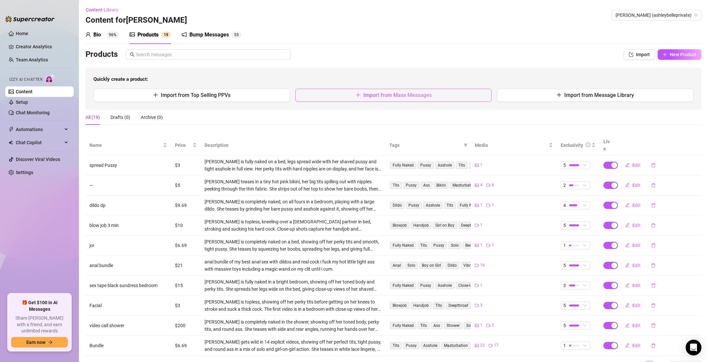
click at [378, 93] on span "Import from Mass Messages" at bounding box center [397, 95] width 68 height 6
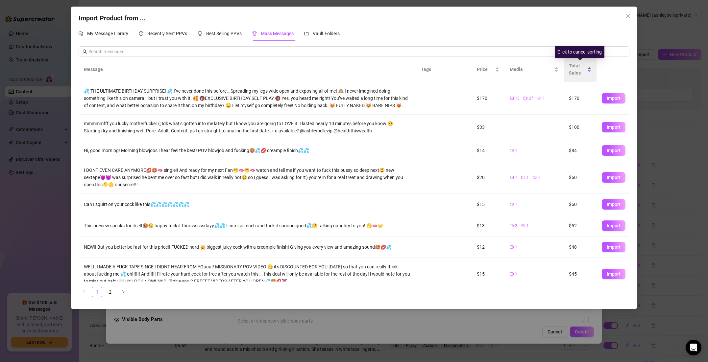
click at [589, 69] on div "Total Sales" at bounding box center [580, 69] width 22 height 14
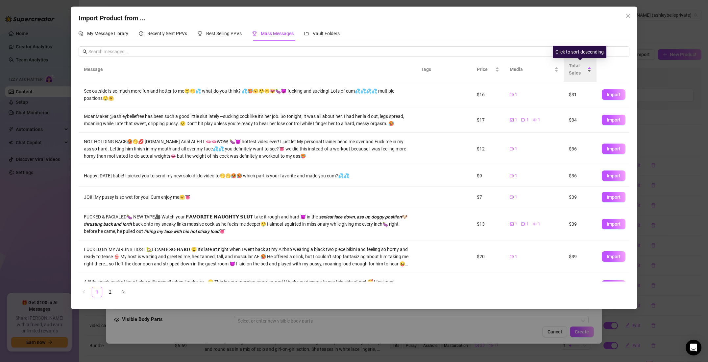
click at [589, 69] on div "Total Sales" at bounding box center [580, 69] width 22 height 14
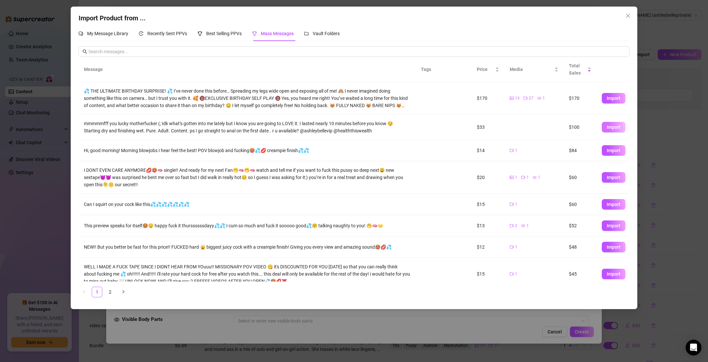
click at [609, 128] on span "Import" at bounding box center [614, 127] width 14 height 5
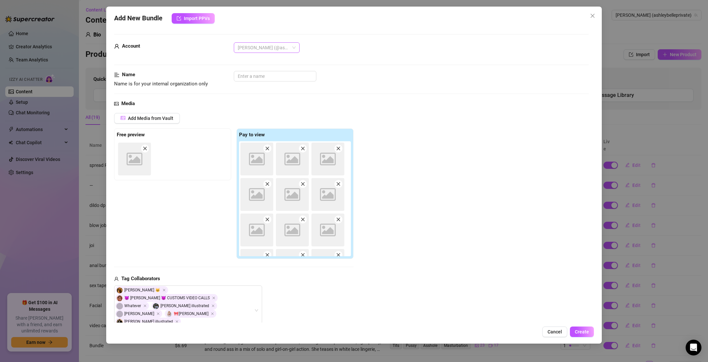
click at [294, 47] on span "[PERSON_NAME] (@ashleybelleprivate)" at bounding box center [267, 48] width 58 height 10
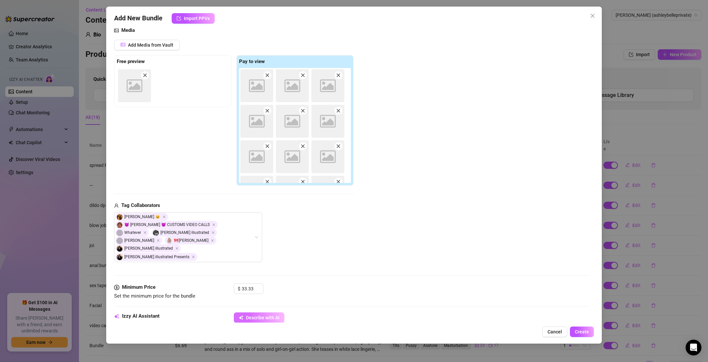
click at [265, 313] on button "Describe with AI" at bounding box center [259, 318] width 51 height 11
click at [263, 315] on span "Describe with AI" at bounding box center [263, 317] width 34 height 5
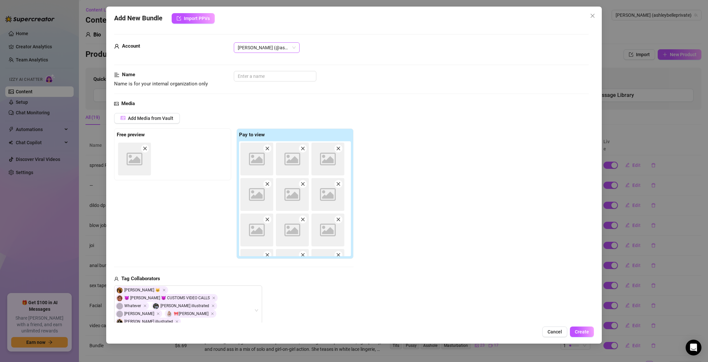
click at [282, 51] on span "[PERSON_NAME] (@ashleybelleprivate)" at bounding box center [267, 48] width 58 height 10
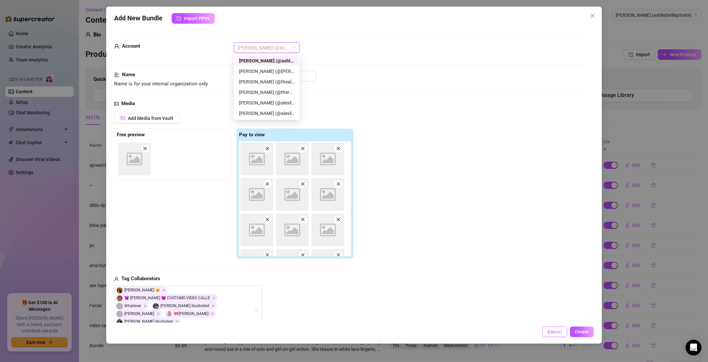
click at [552, 334] on span "Cancel" at bounding box center [555, 332] width 14 height 5
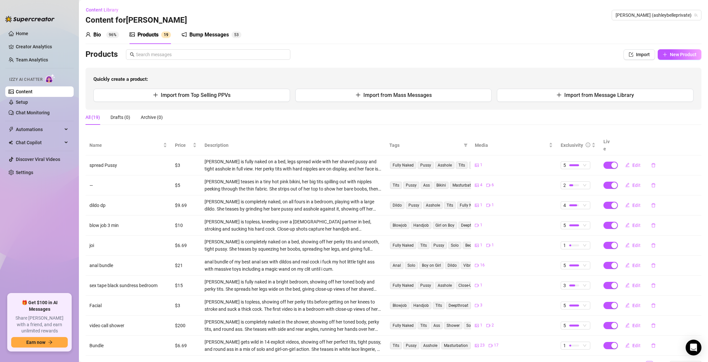
click at [139, 37] on div "Products" at bounding box center [147, 35] width 21 height 8
click at [559, 98] on button "Import from Message Library" at bounding box center [595, 95] width 197 height 13
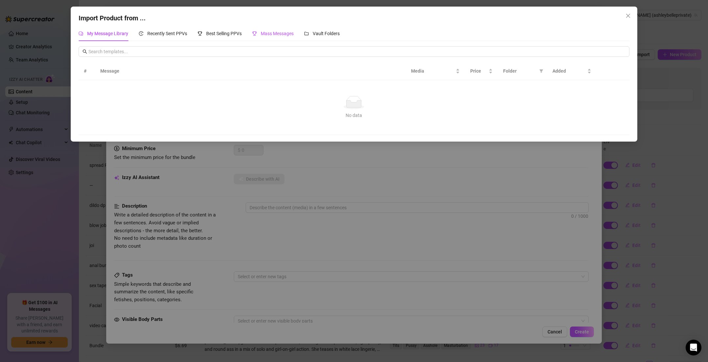
click at [261, 34] on div "Mass Messages" at bounding box center [272, 33] width 41 height 7
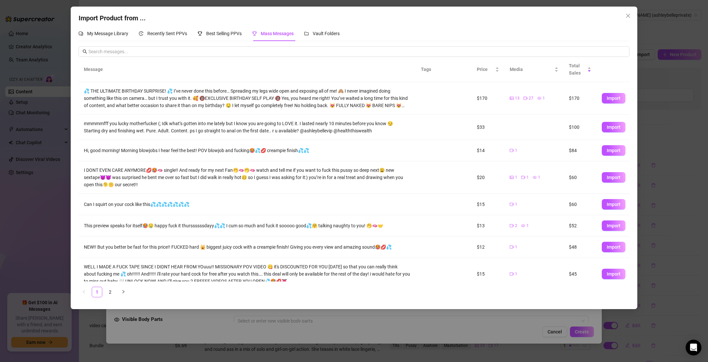
scroll to position [63, 0]
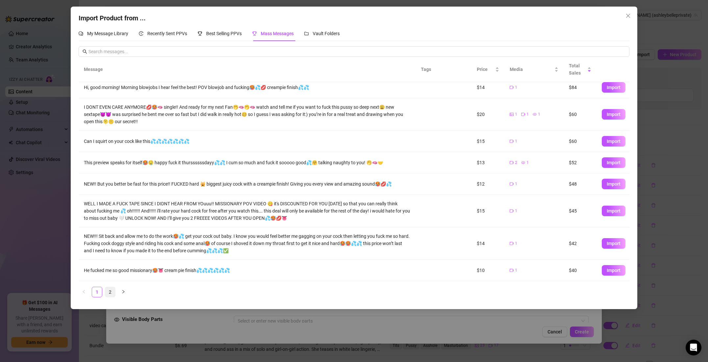
click at [113, 291] on link "2" at bounding box center [110, 292] width 10 height 10
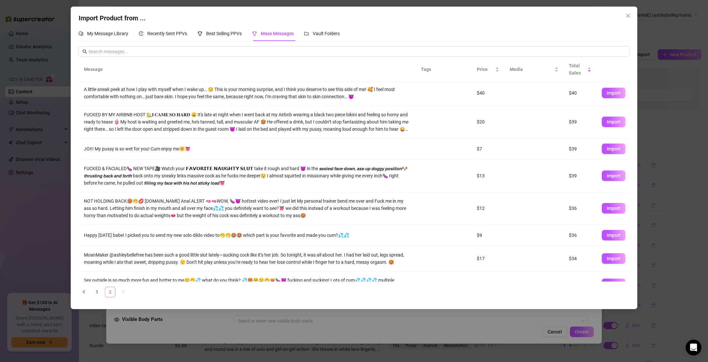
scroll to position [0, 0]
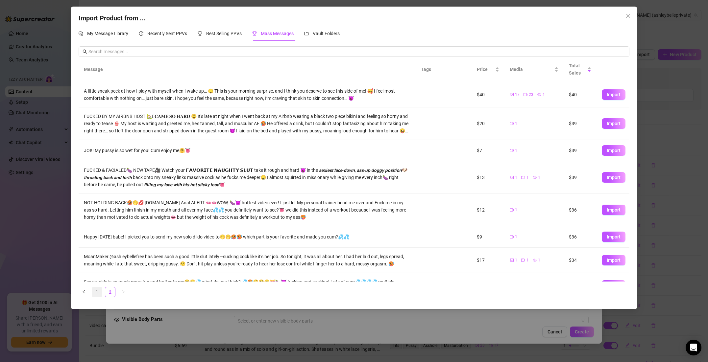
click at [97, 292] on link "1" at bounding box center [97, 292] width 10 height 10
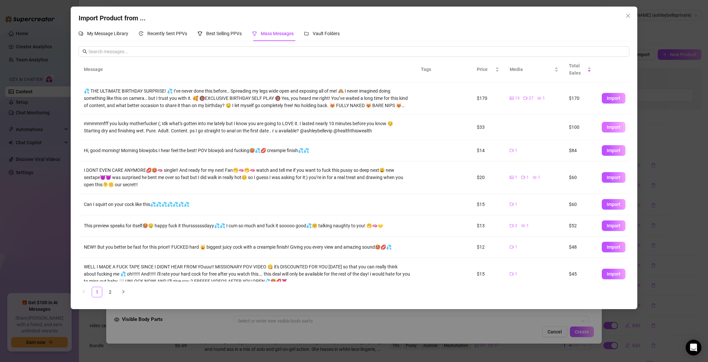
click at [621, 129] on button "Import" at bounding box center [614, 127] width 24 height 11
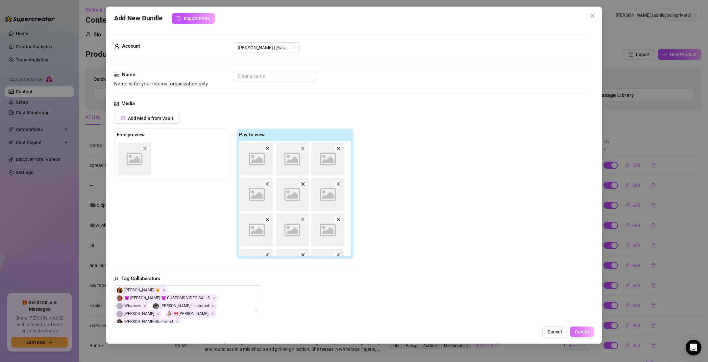
click at [573, 330] on button "Create" at bounding box center [582, 332] width 24 height 11
click at [244, 74] on input "text" at bounding box center [275, 76] width 83 height 11
click at [594, 17] on icon "close" at bounding box center [592, 15] width 5 height 5
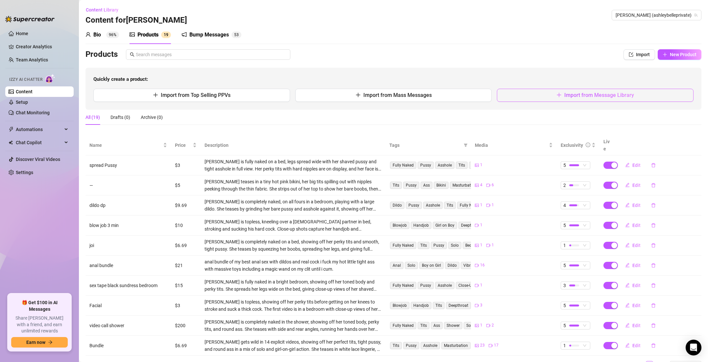
click at [541, 91] on button "Import from Message Library" at bounding box center [595, 95] width 197 height 13
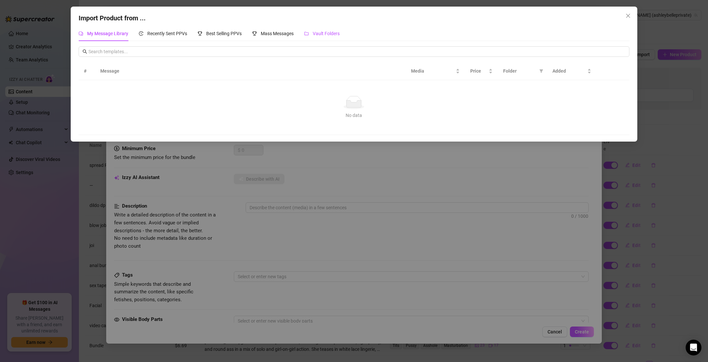
click at [321, 37] on div "Vault Folders" at bounding box center [322, 33] width 36 height 7
